Goal: Check status: Check status

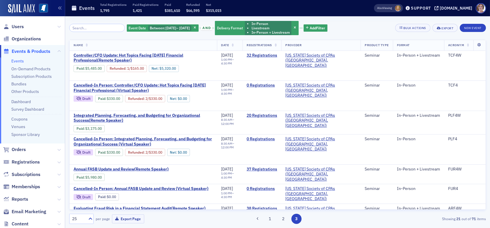
scroll to position [369, 0]
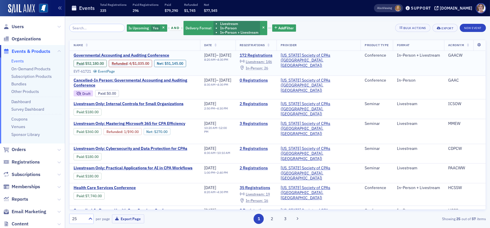
click at [263, 67] on span "In-Person :" at bounding box center [253, 68] width 17 height 5
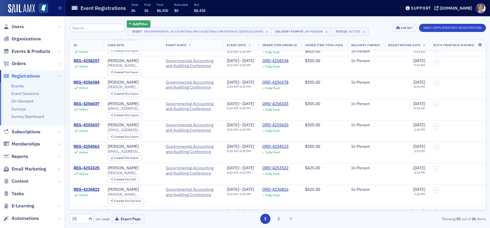
scroll to position [378, 0]
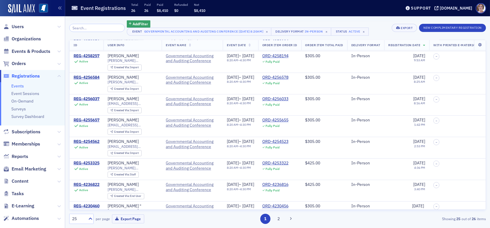
click at [84, 218] on div "25" at bounding box center [78, 219] width 13 height 6
click at [85, 172] on div "50" at bounding box center [81, 172] width 17 height 6
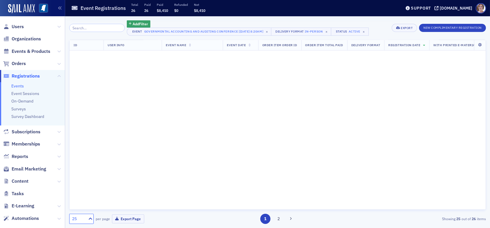
scroll to position [0, 0]
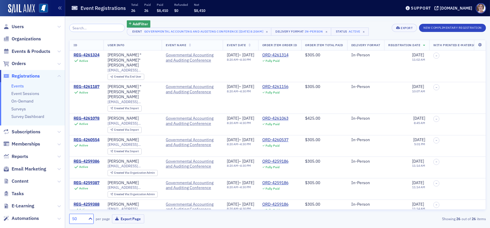
scroll to position [29, 0]
